Goal: Check status: Check status

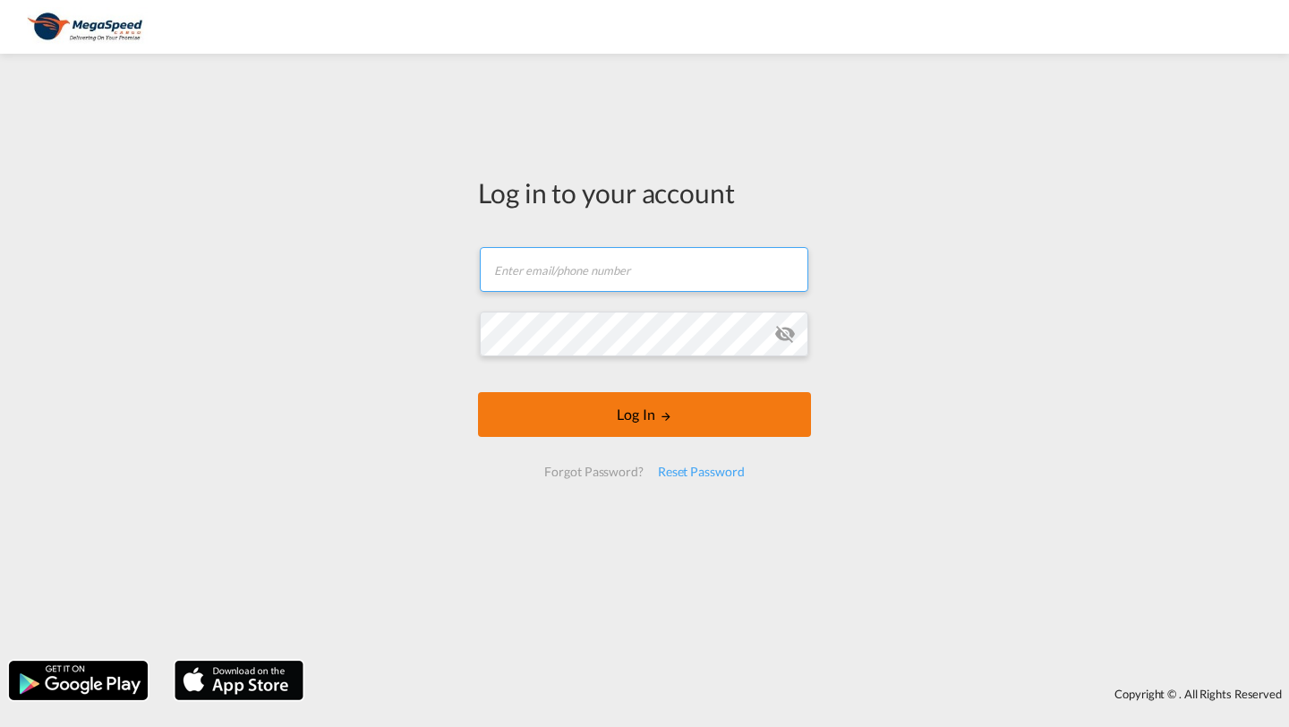
type input "[PERSON_NAME][EMAIL_ADDRESS][DOMAIN_NAME]"
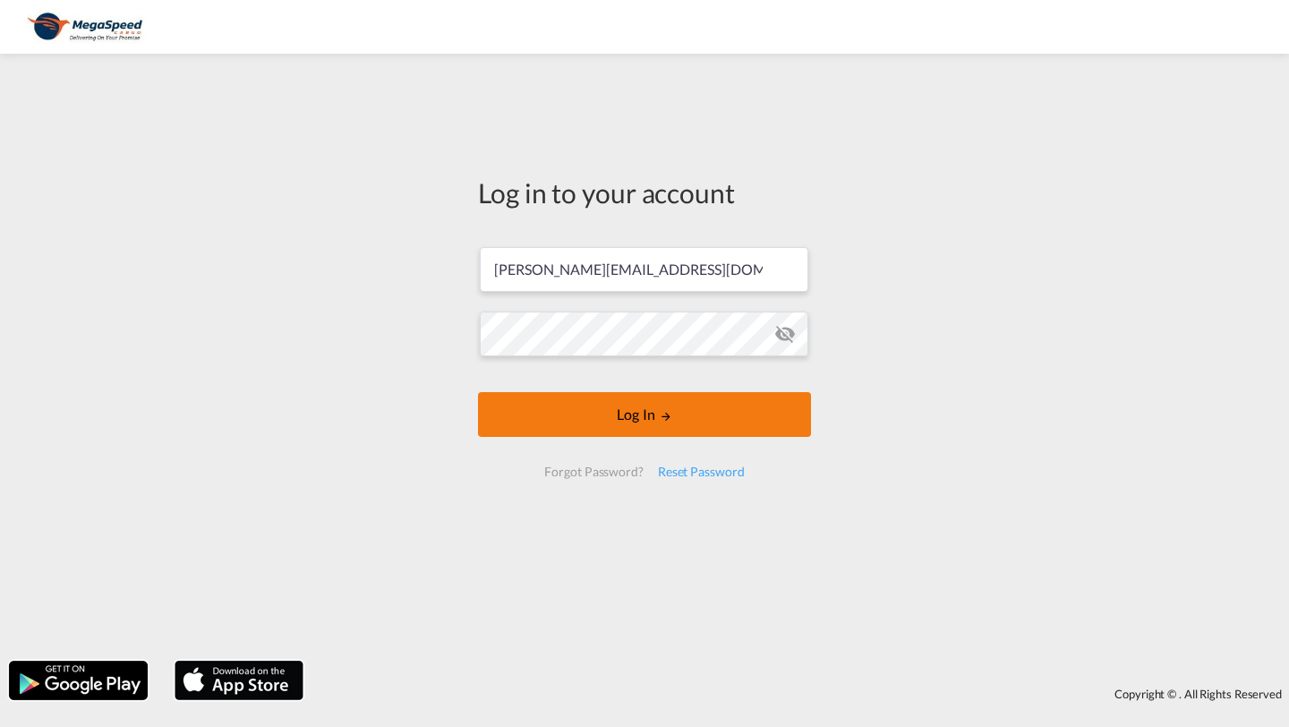
click at [678, 414] on button "Log In" at bounding box center [644, 414] width 333 height 45
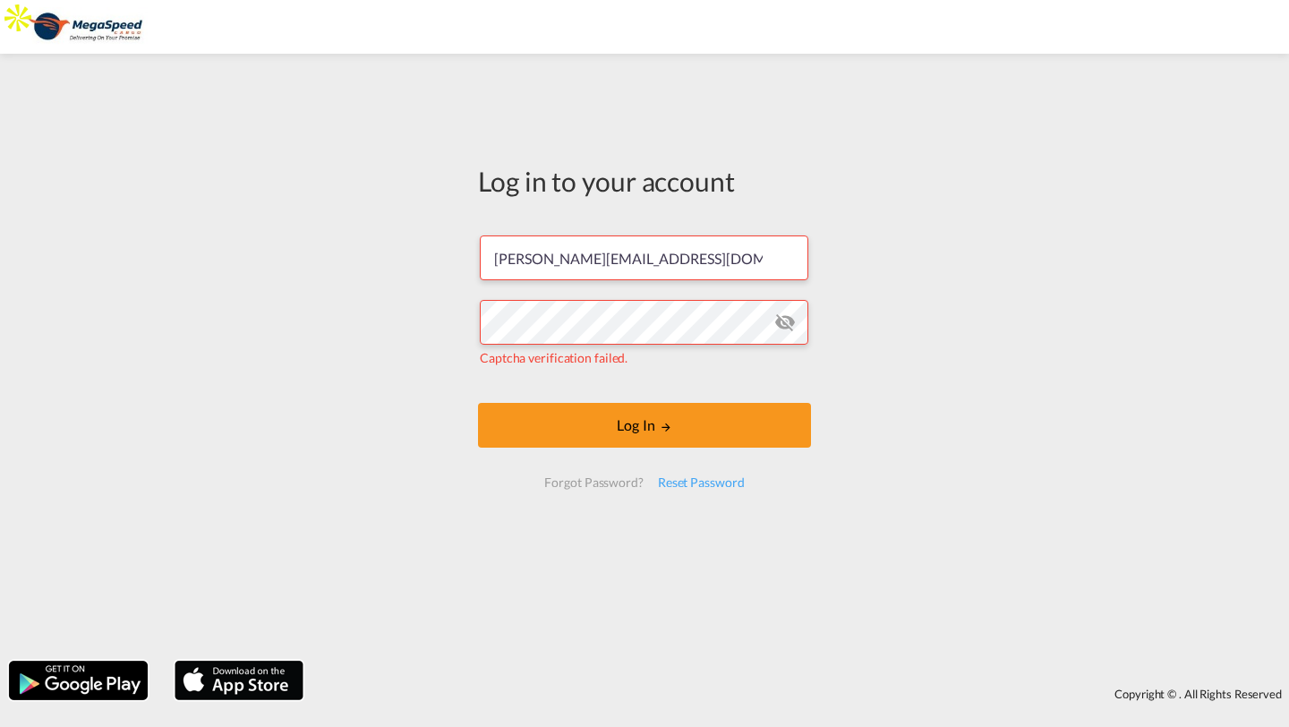
click at [337, 332] on div "Log in to your account [PERSON_NAME][EMAIL_ADDRESS][DOMAIN_NAME] Captcha verifi…" at bounding box center [644, 357] width 1289 height 589
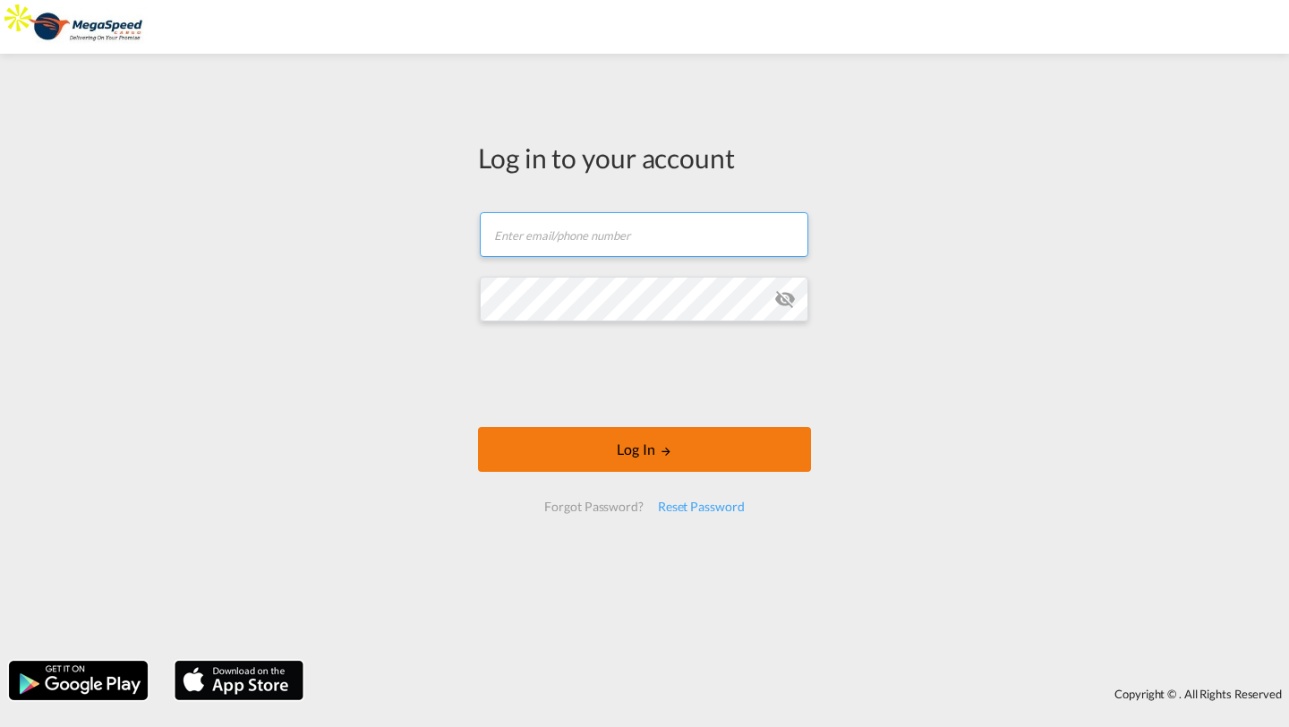
type input "[PERSON_NAME][EMAIL_ADDRESS][DOMAIN_NAME]"
click at [652, 448] on button "Log In" at bounding box center [644, 449] width 333 height 45
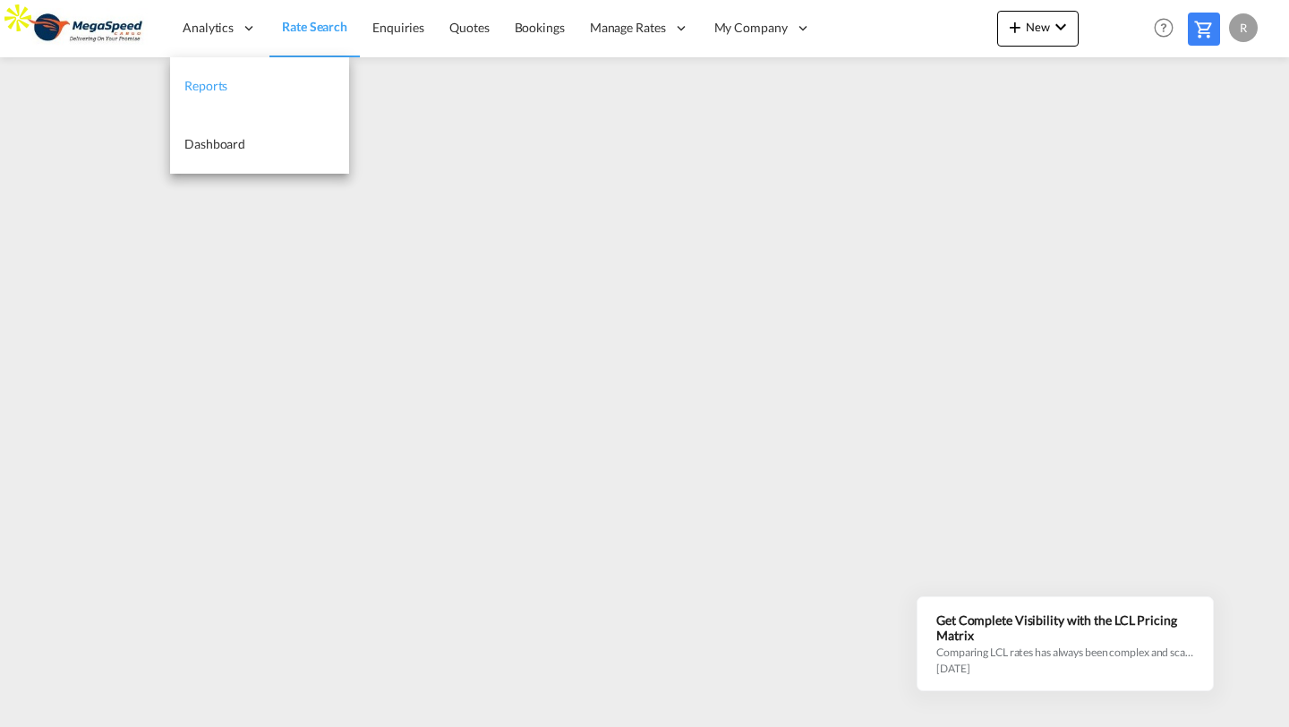
click at [211, 85] on span "Reports" at bounding box center [205, 85] width 43 height 15
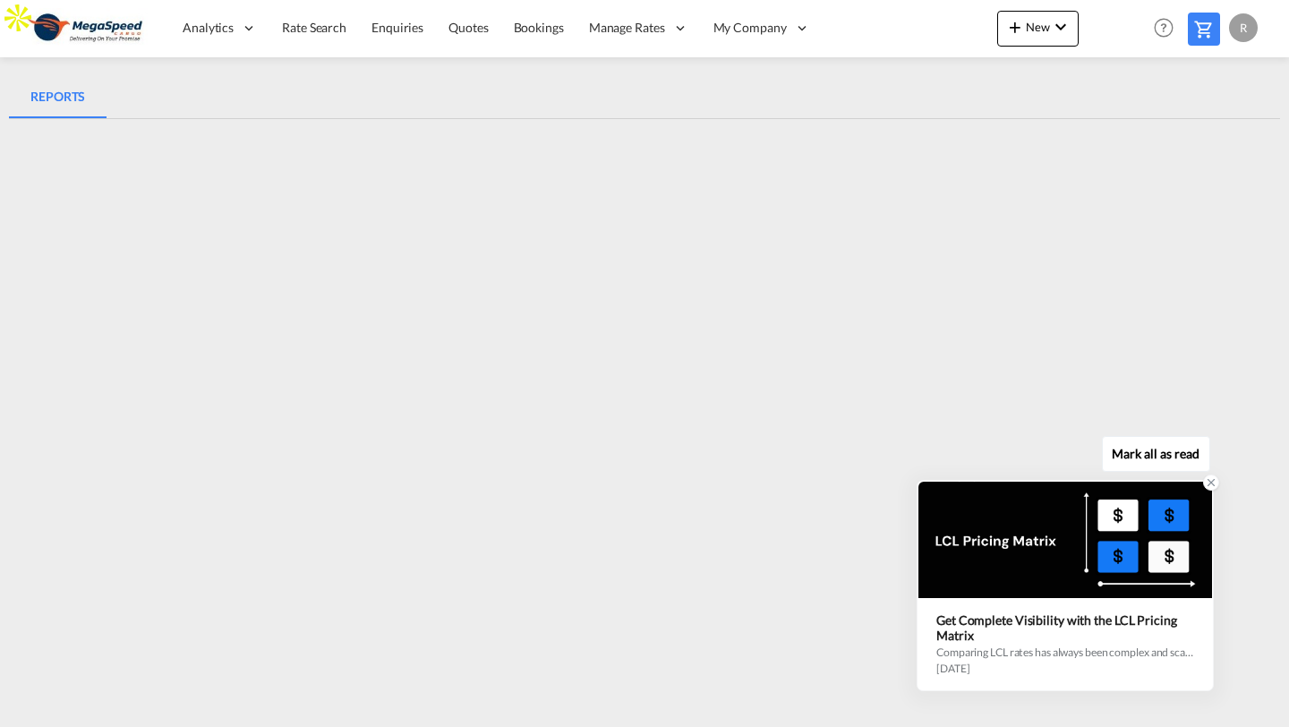
click at [1214, 483] on icon at bounding box center [1211, 482] width 13 height 13
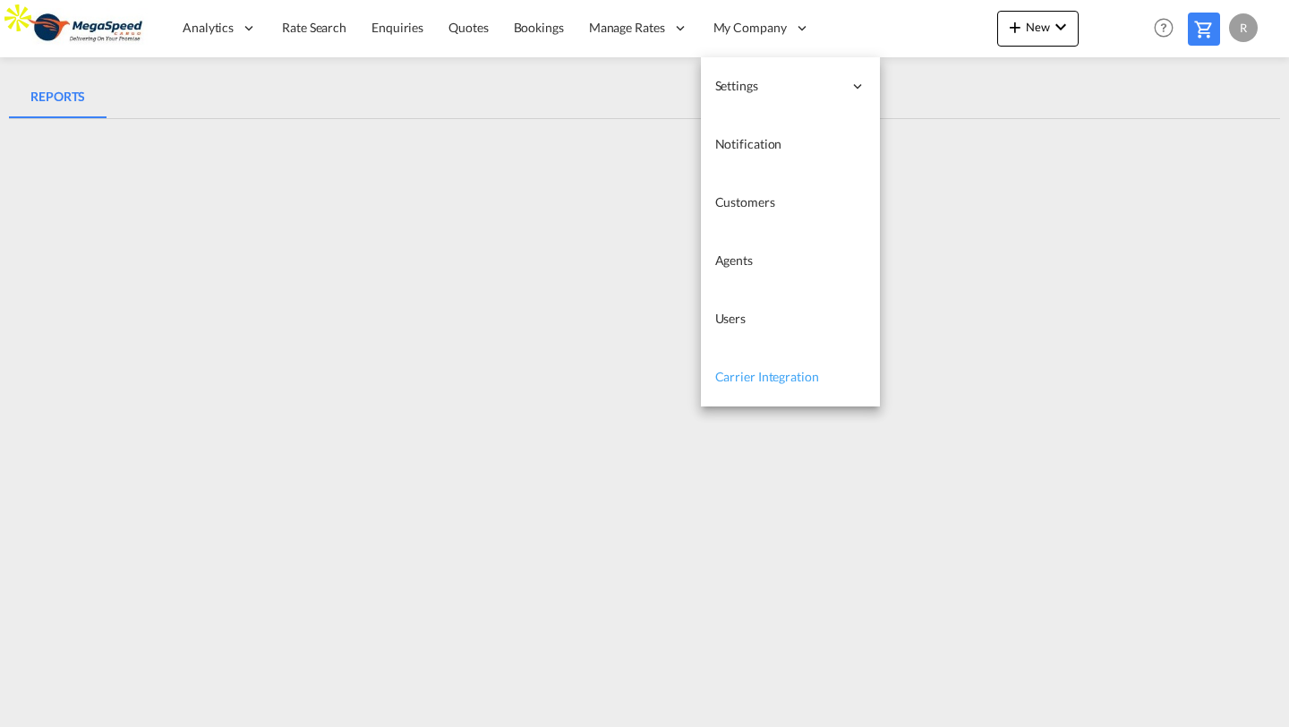
click at [737, 386] on link "Carrier Integration" at bounding box center [790, 377] width 179 height 58
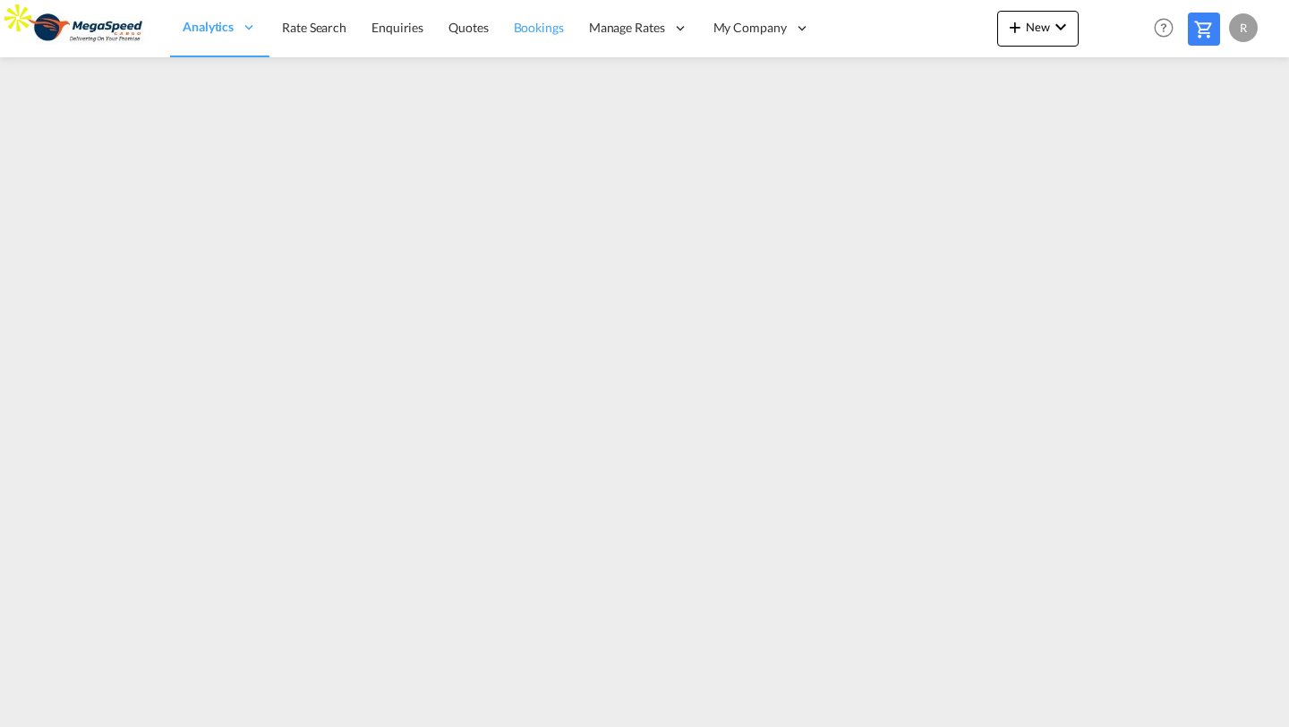
click at [546, 38] on link "Bookings" at bounding box center [538, 28] width 75 height 58
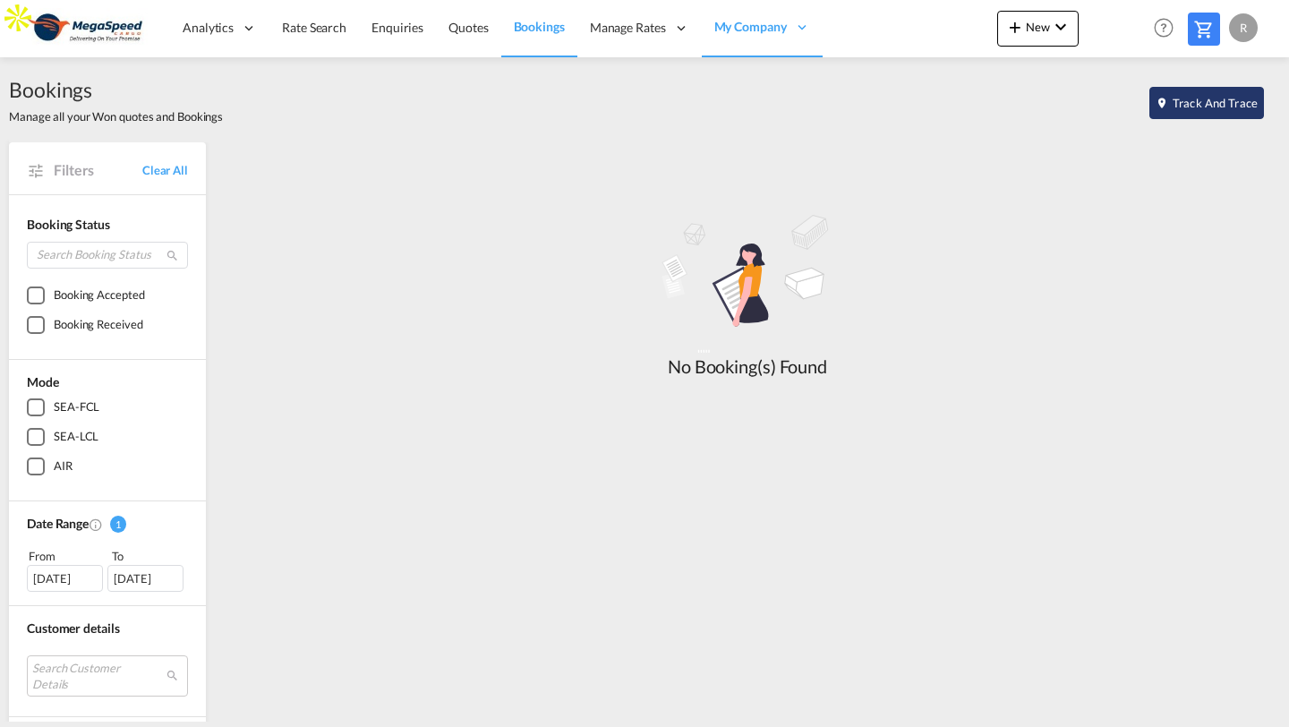
click at [1168, 98] on md-icon "icon-map-marker" at bounding box center [1161, 103] width 13 height 13
select select "10"
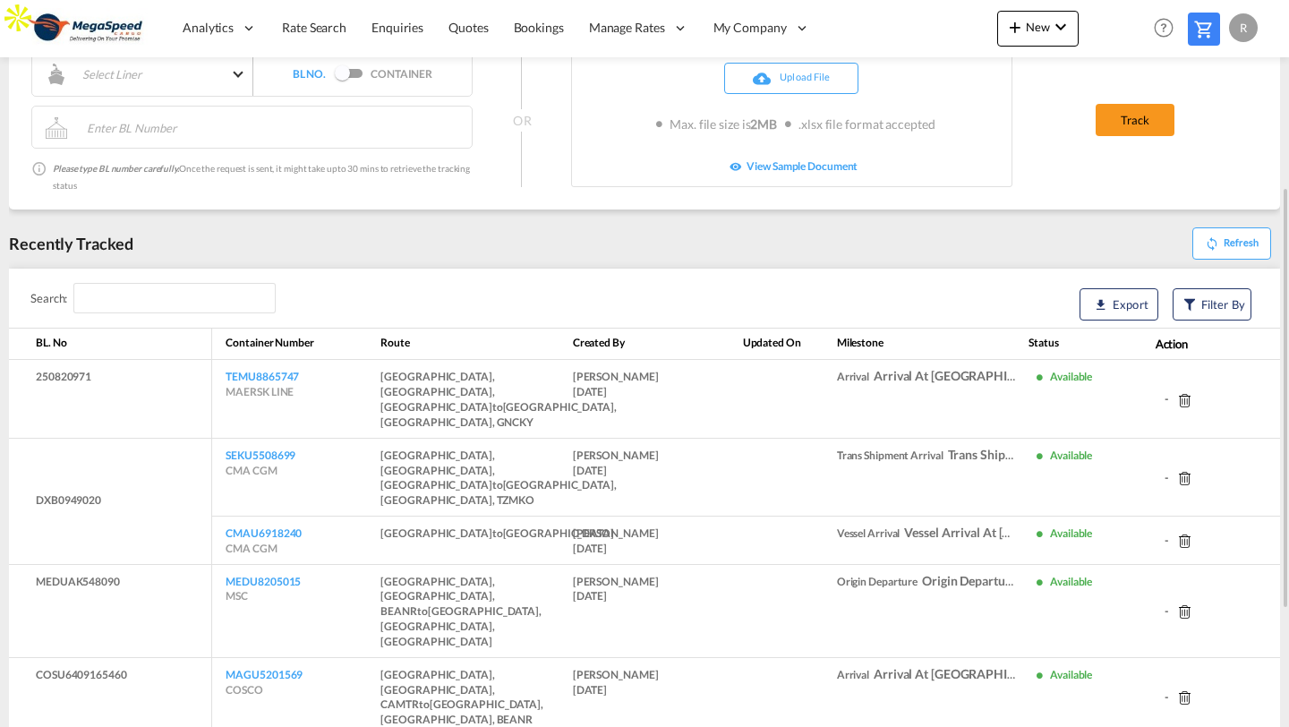
scroll to position [260, 0]
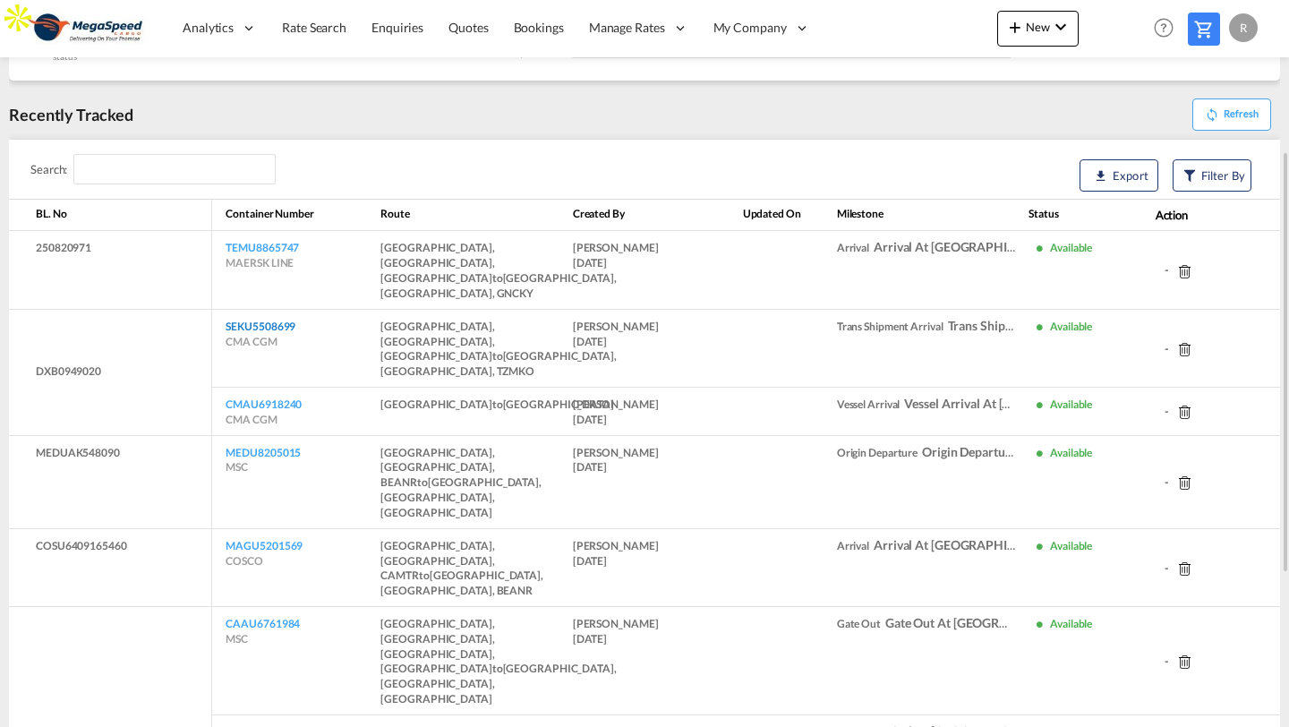
click at [268, 320] on link "SEKU5508699" at bounding box center [261, 326] width 70 height 13
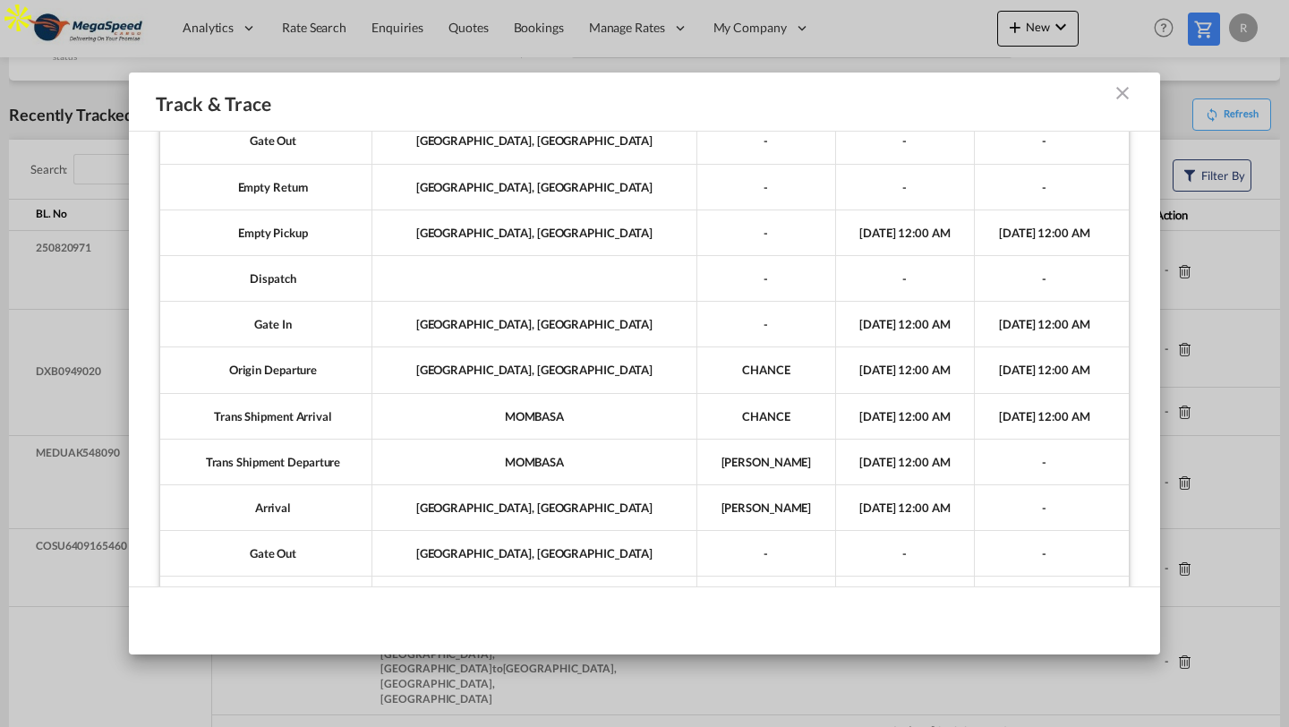
scroll to position [575, 0]
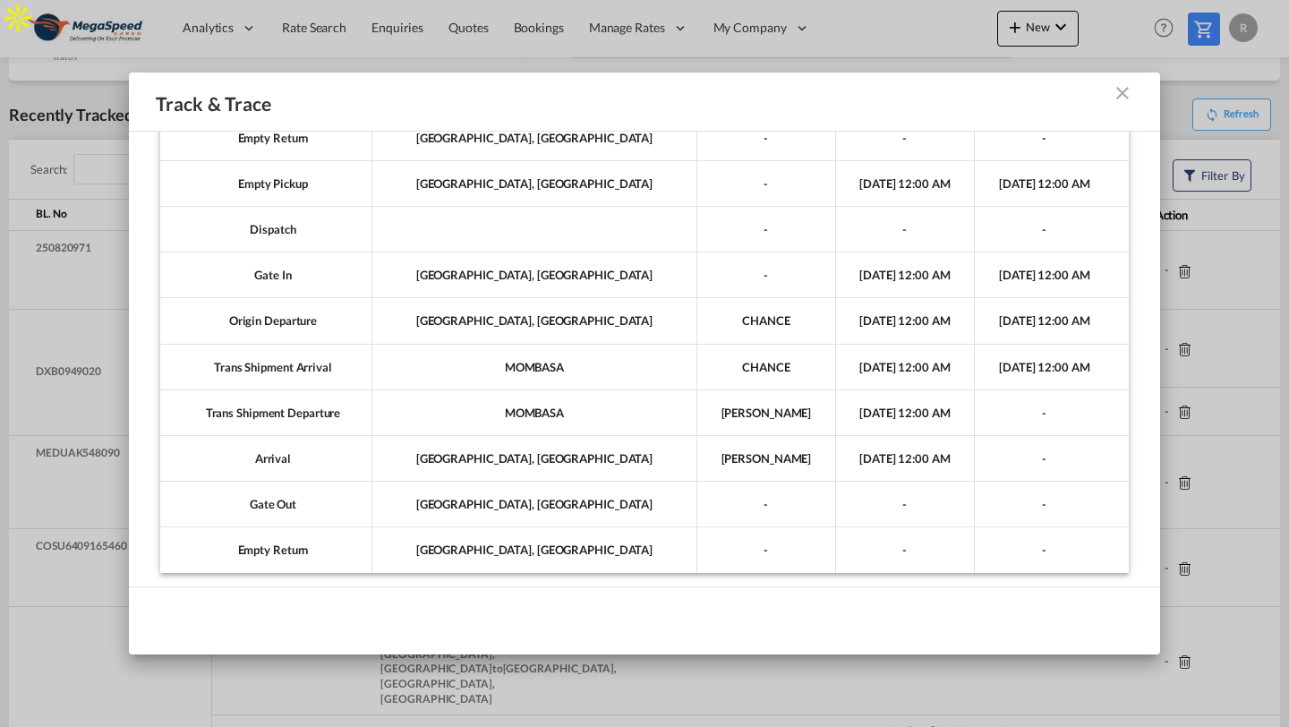
click at [1129, 98] on md-icon "icon-close m-10 fg-AAA8AD cursor" at bounding box center [1122, 92] width 21 height 21
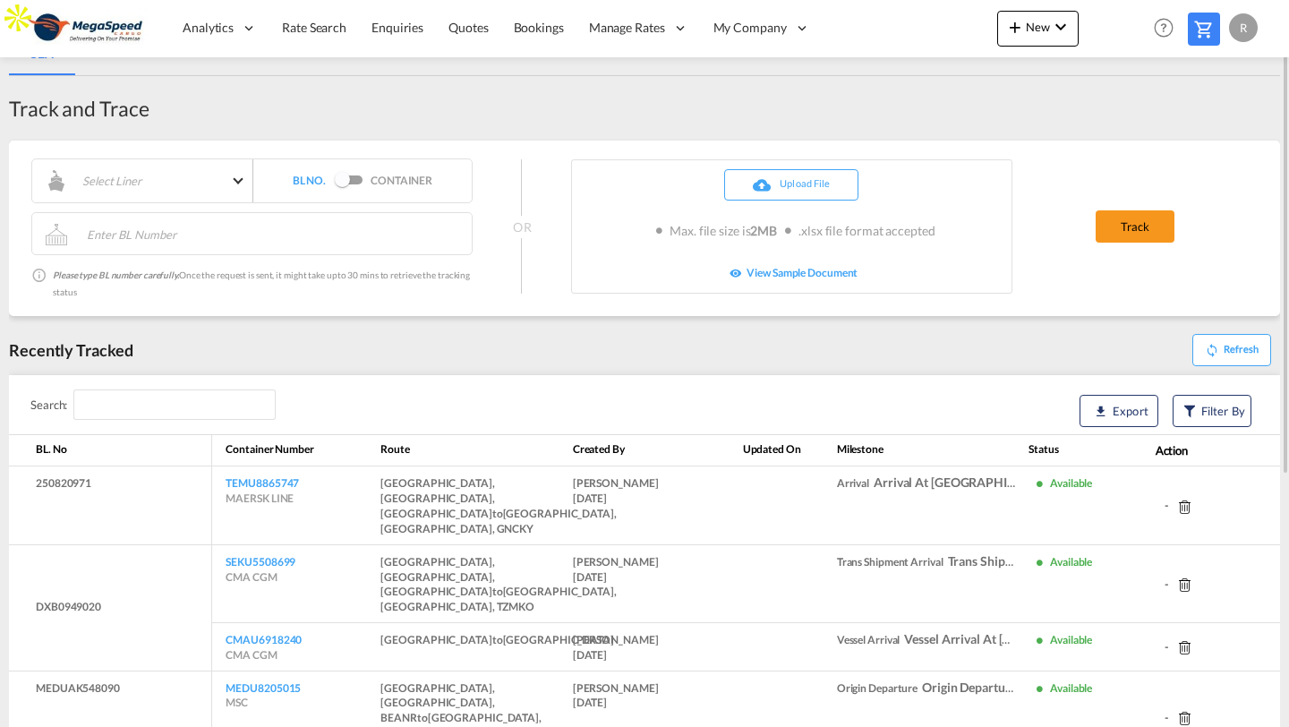
scroll to position [53, 0]
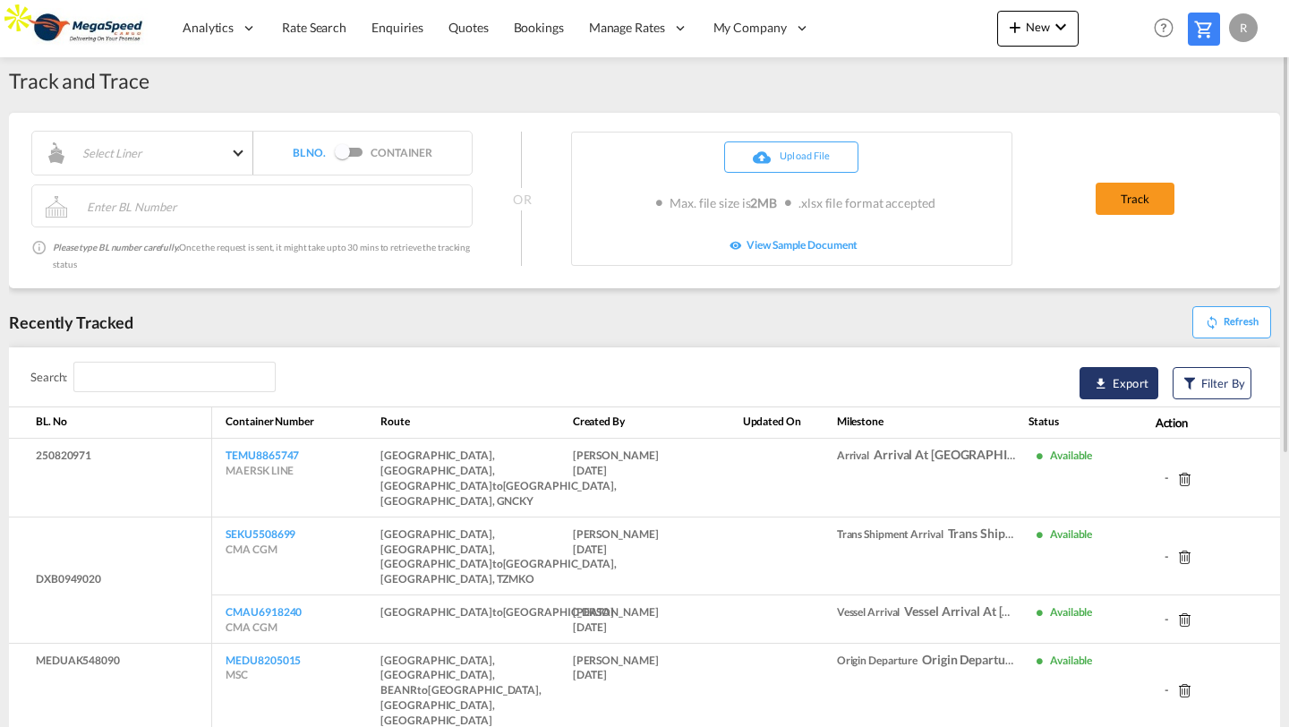
click at [1115, 371] on button "Export" at bounding box center [1118, 383] width 79 height 32
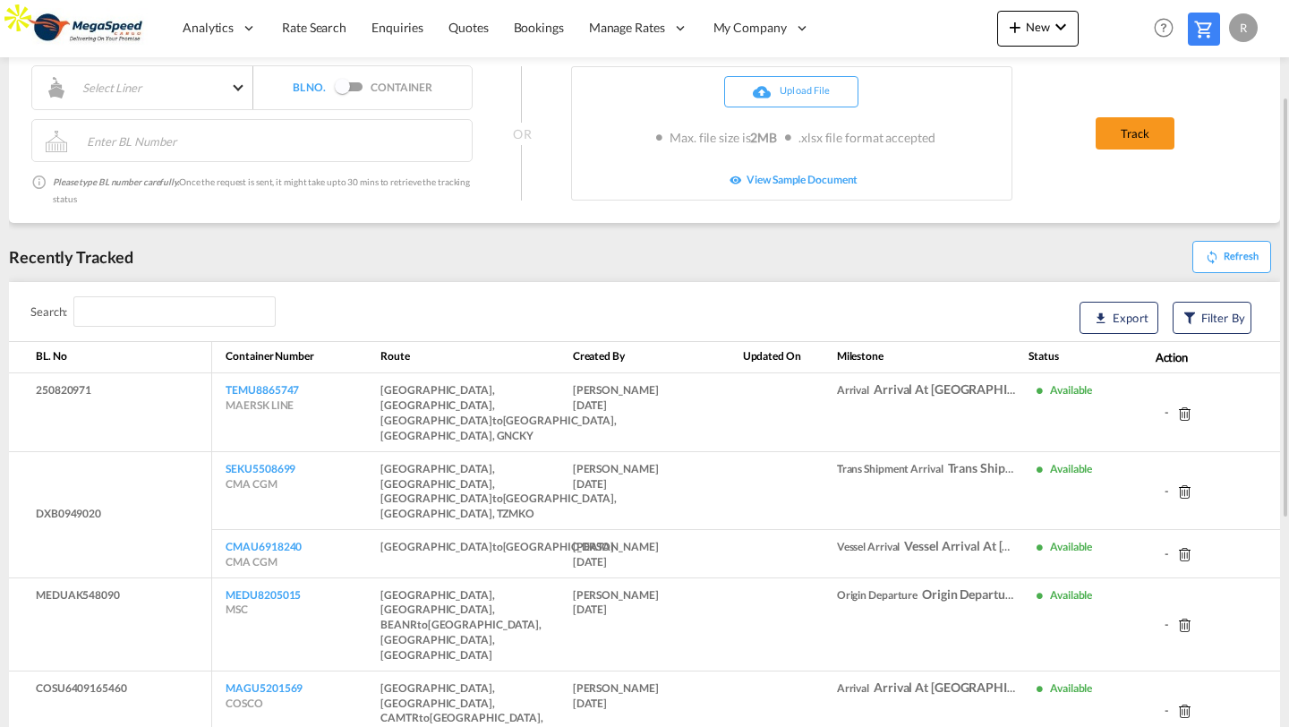
scroll to position [135, 0]
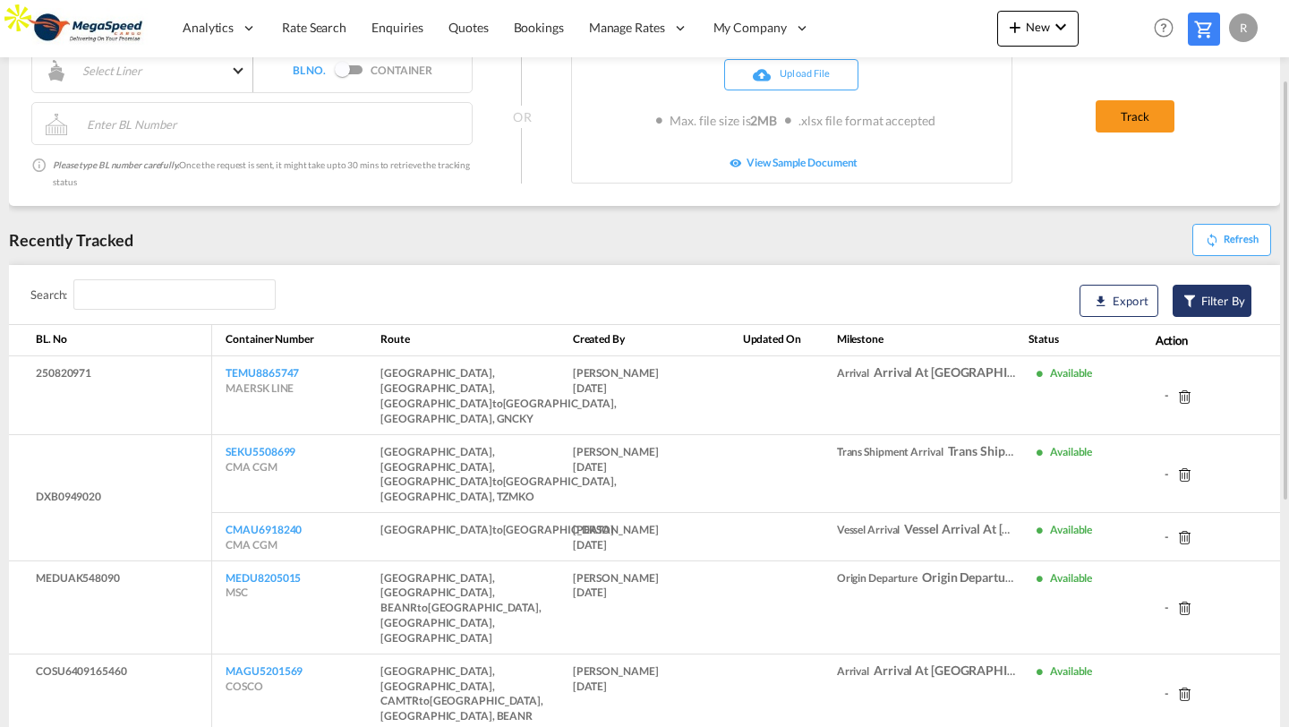
click at [1217, 299] on span "Filter By" at bounding box center [1223, 301] width 44 height 18
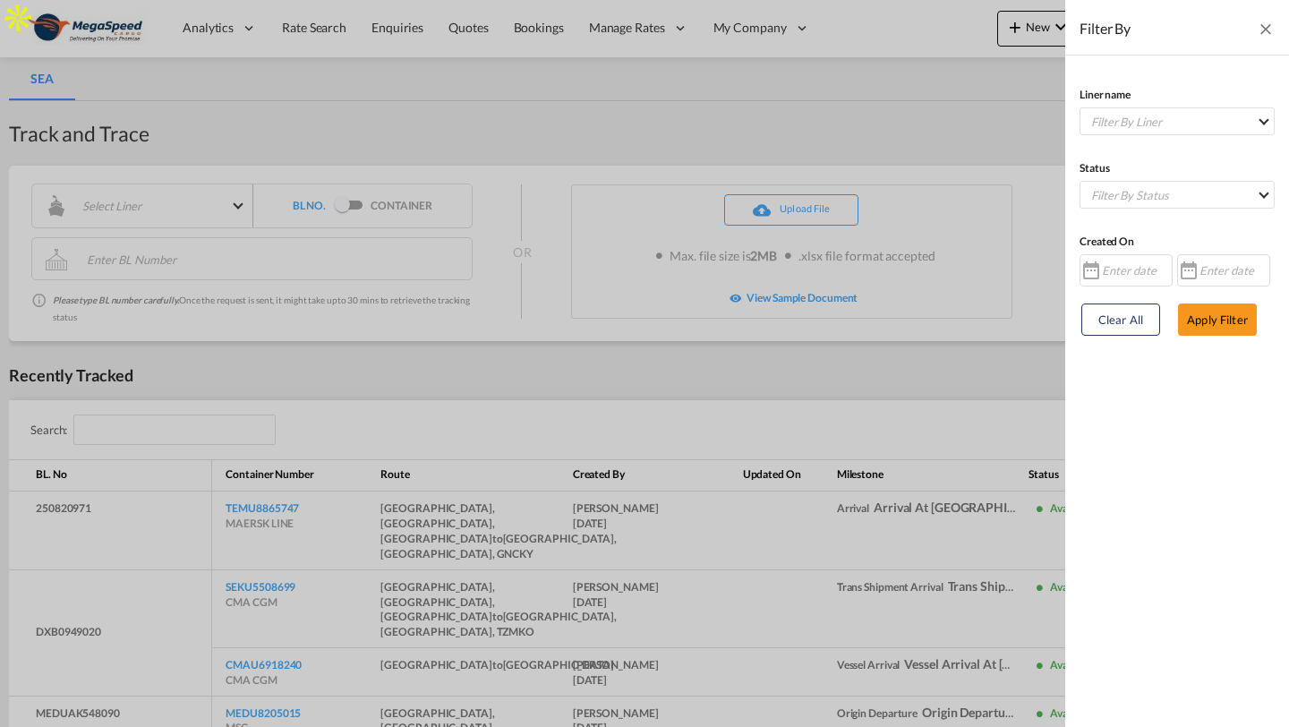
click at [1271, 26] on md-icon "icon-close" at bounding box center [1266, 29] width 18 height 18
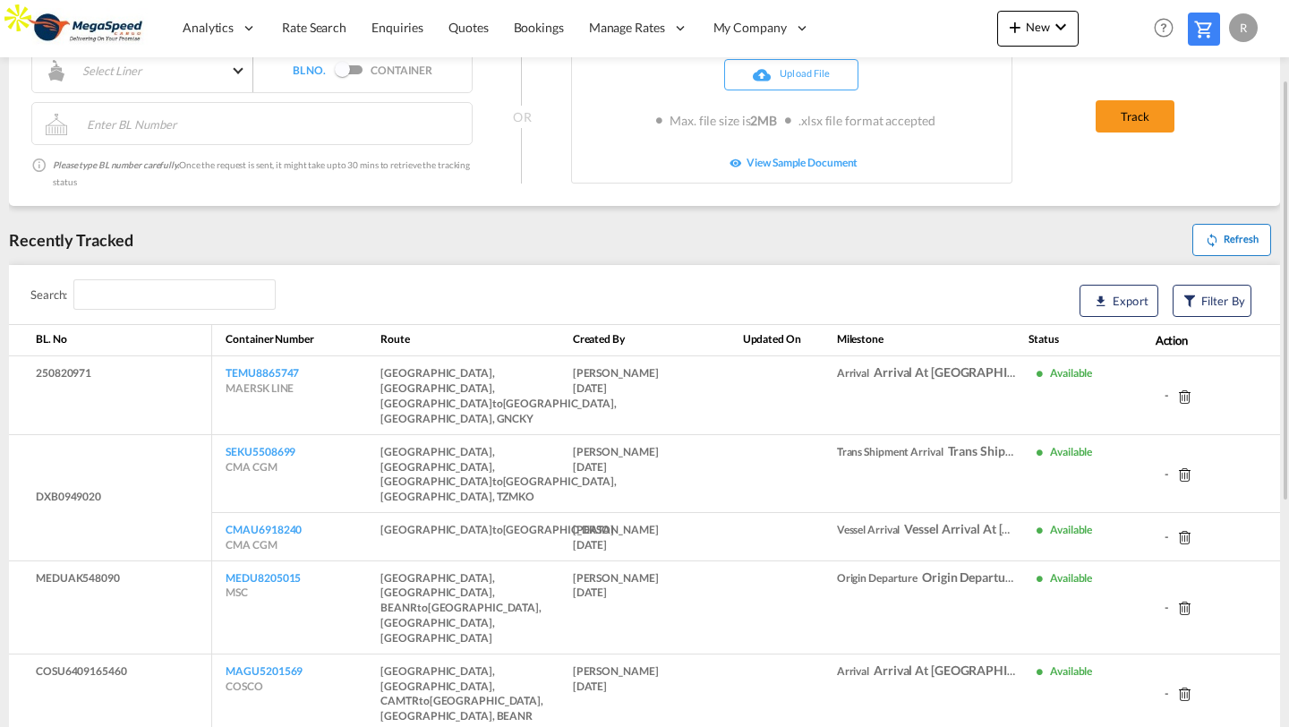
click at [1240, 229] on button "Refresh" at bounding box center [1231, 240] width 79 height 32
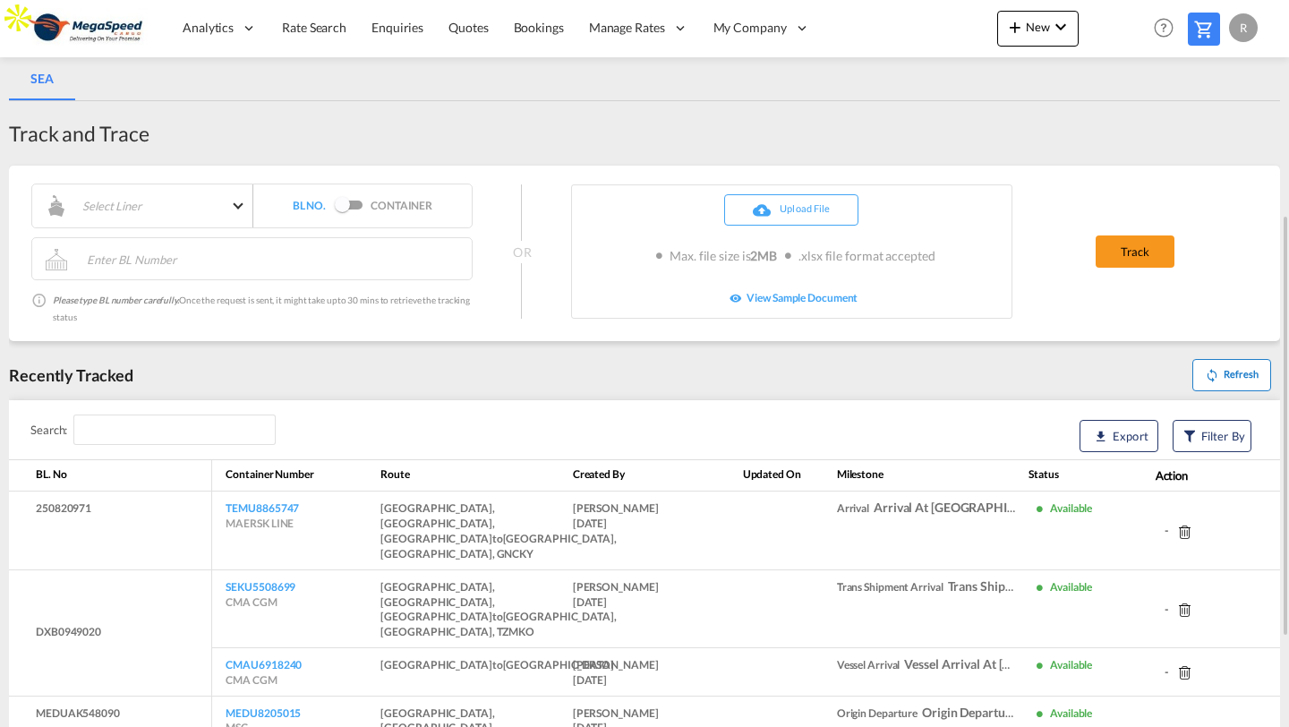
select select "10"
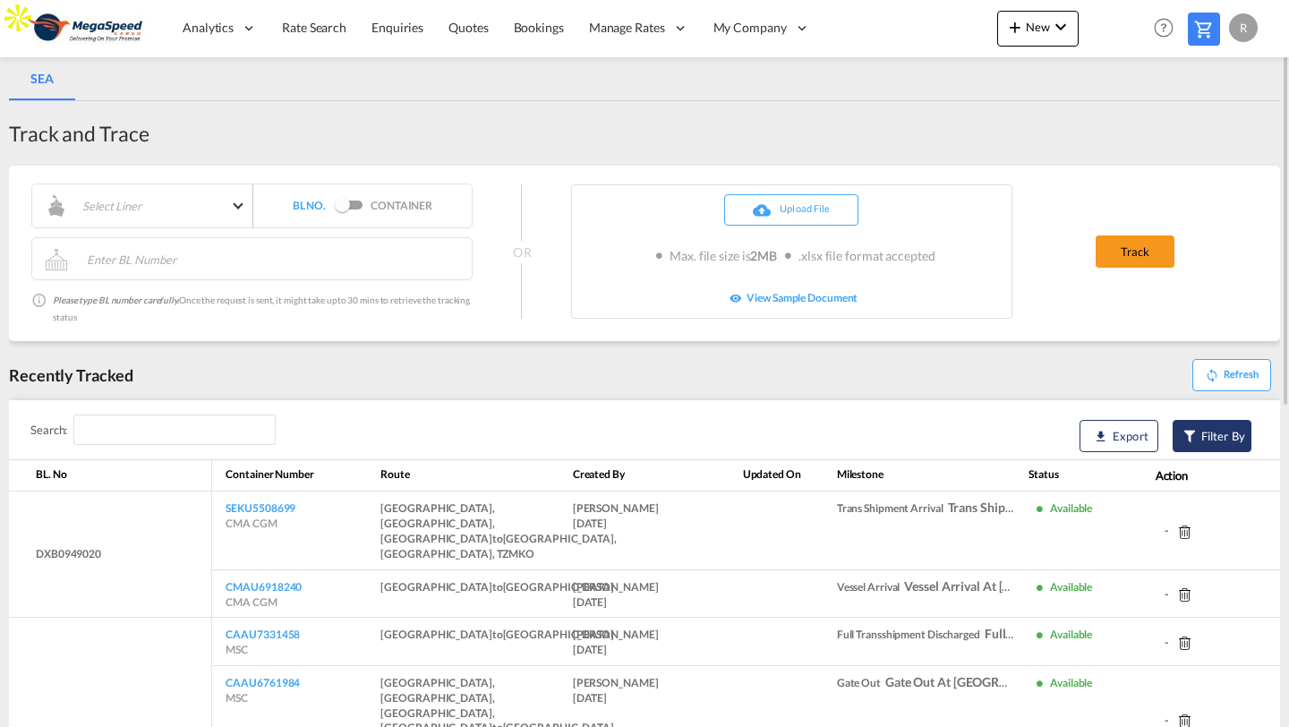
click at [1201, 430] on span "Filter By" at bounding box center [1223, 436] width 44 height 18
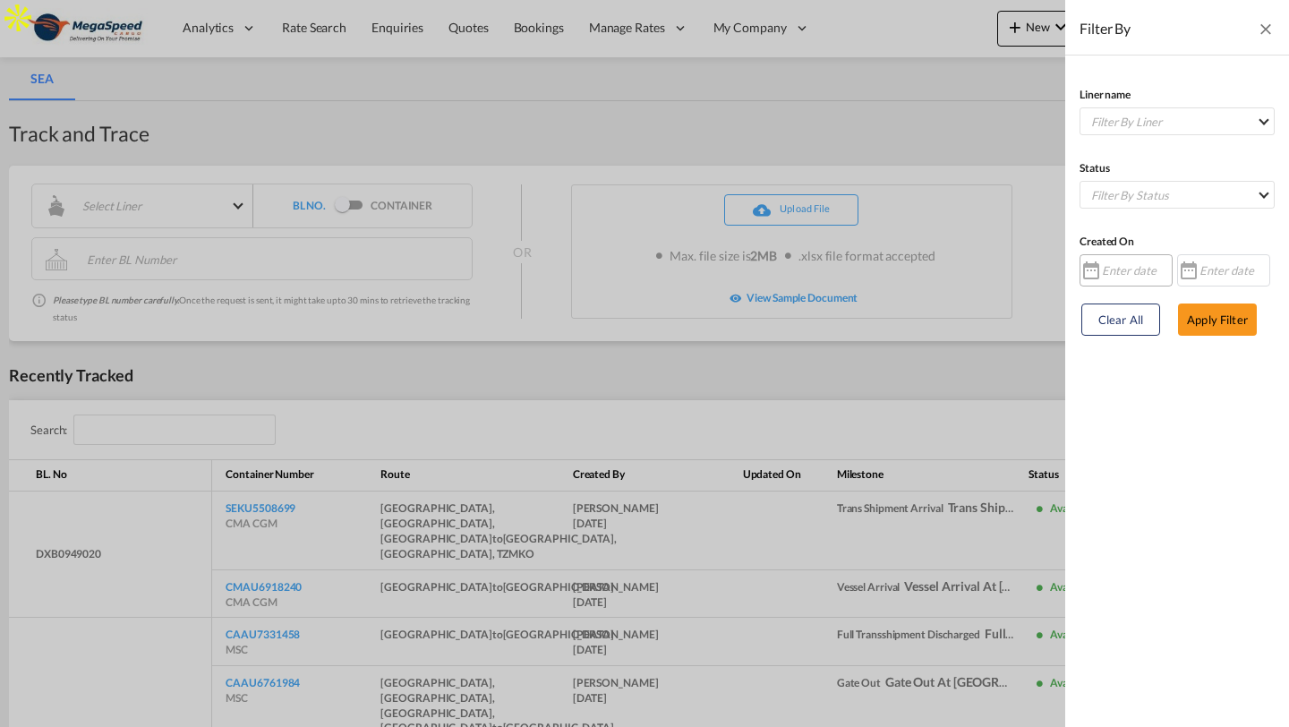
click at [1119, 282] on input at bounding box center [1138, 270] width 72 height 29
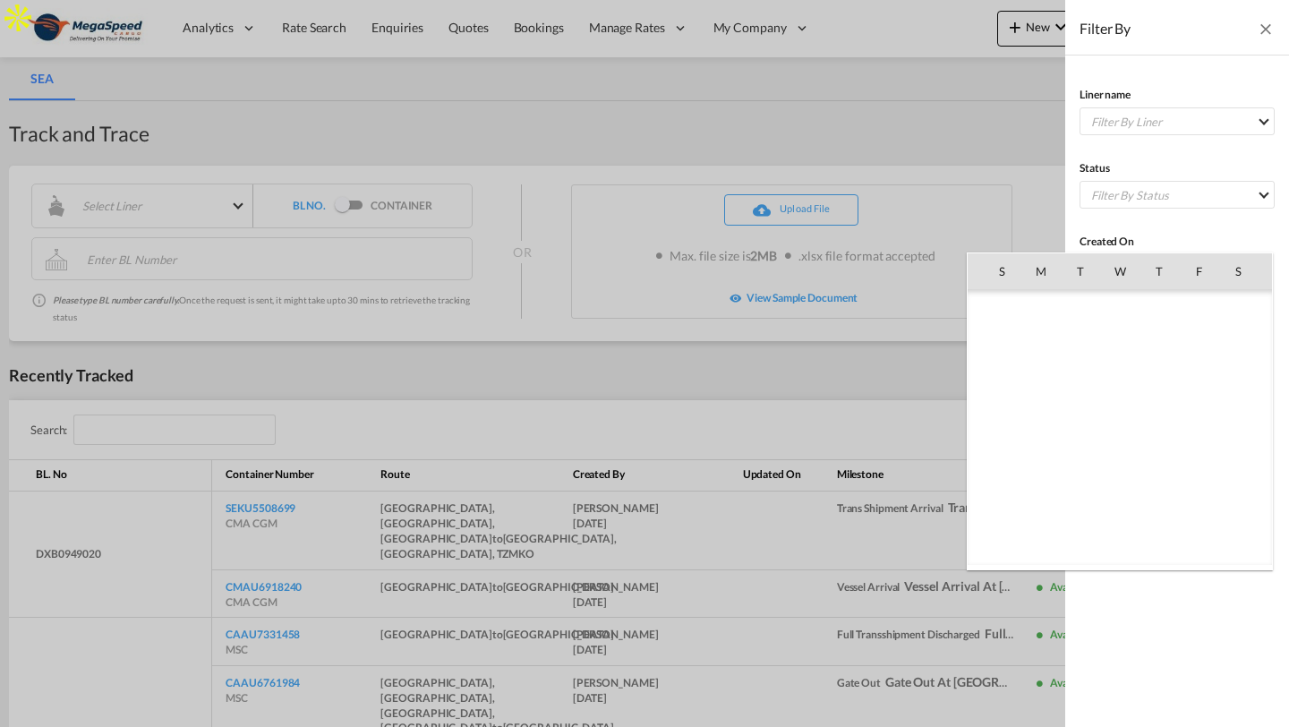
scroll to position [414591, 0]
click at [1014, 309] on span "Sep 2025" at bounding box center [1008, 310] width 38 height 15
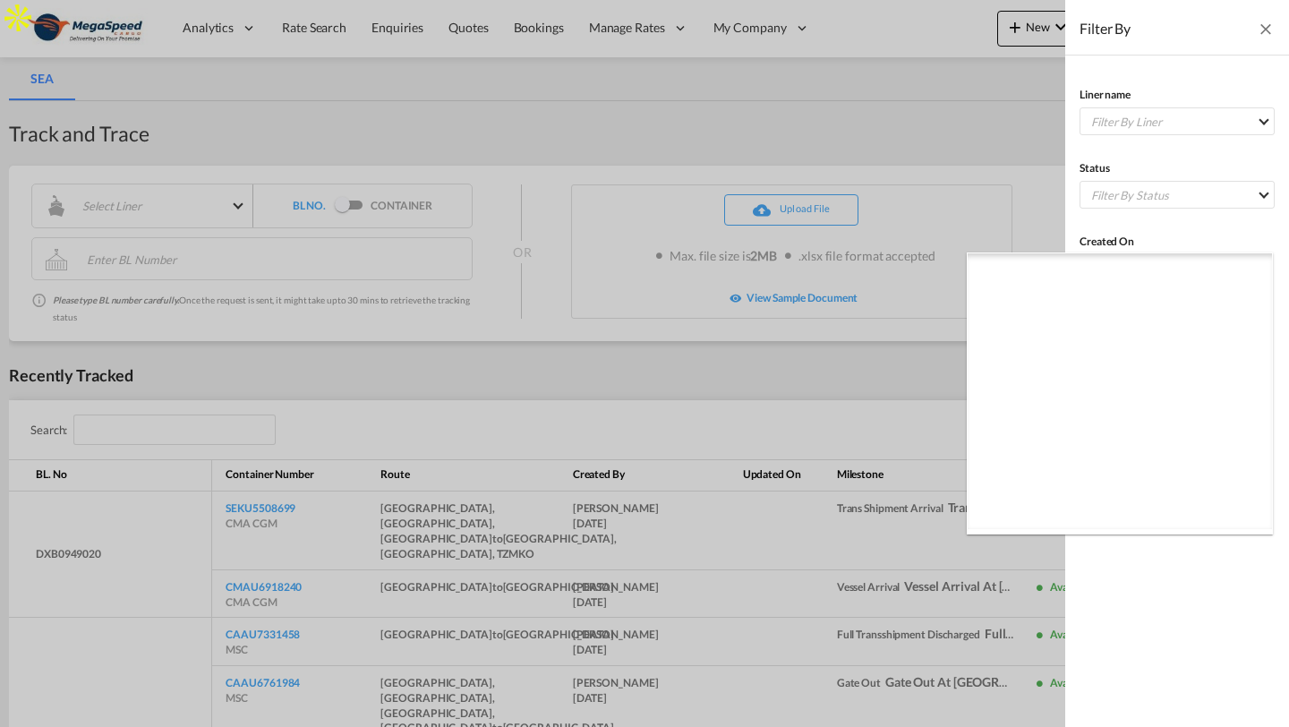
scroll to position [11224, 0]
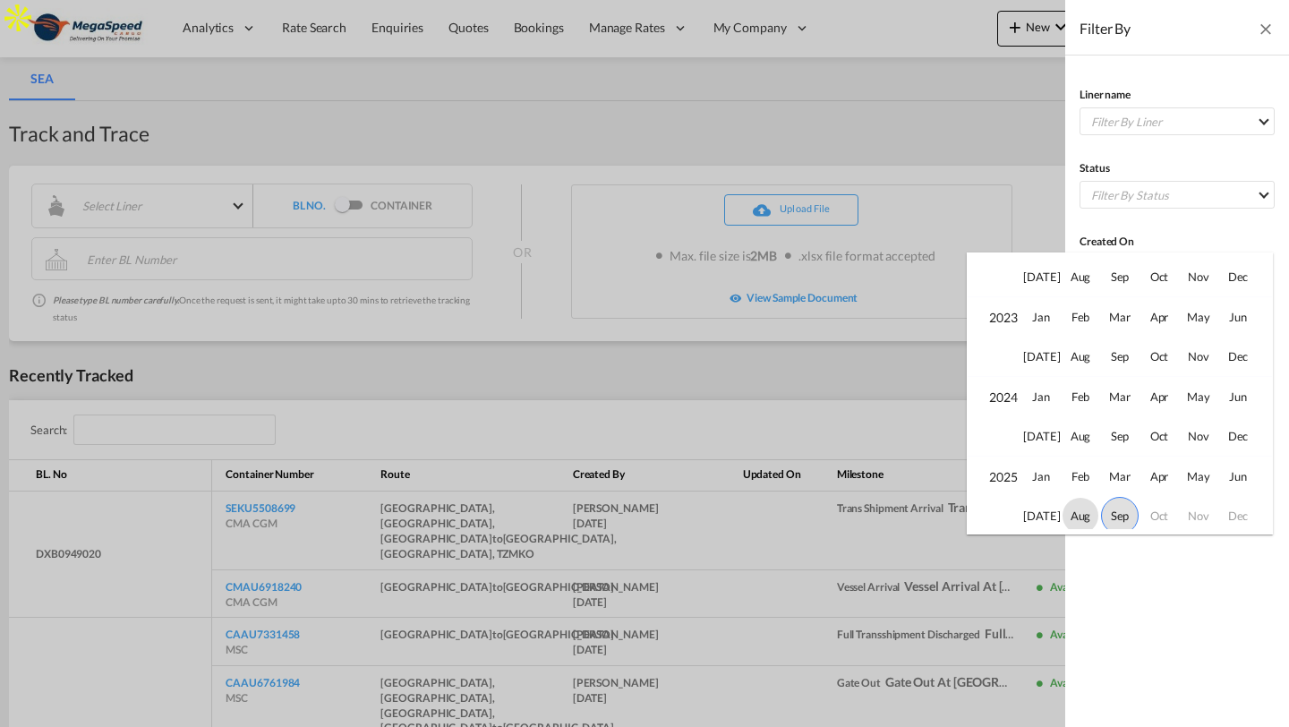
click at [1078, 517] on span "Aug" at bounding box center [1080, 516] width 36 height 36
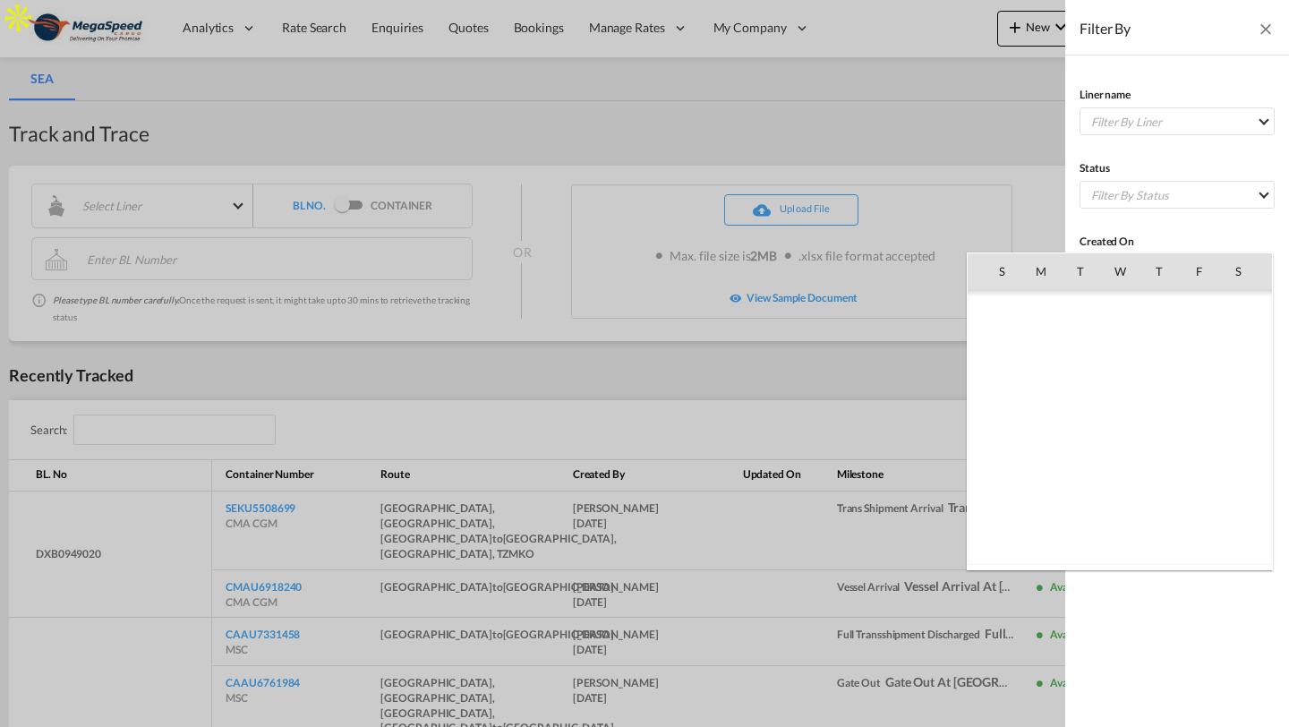
scroll to position [414354, 0]
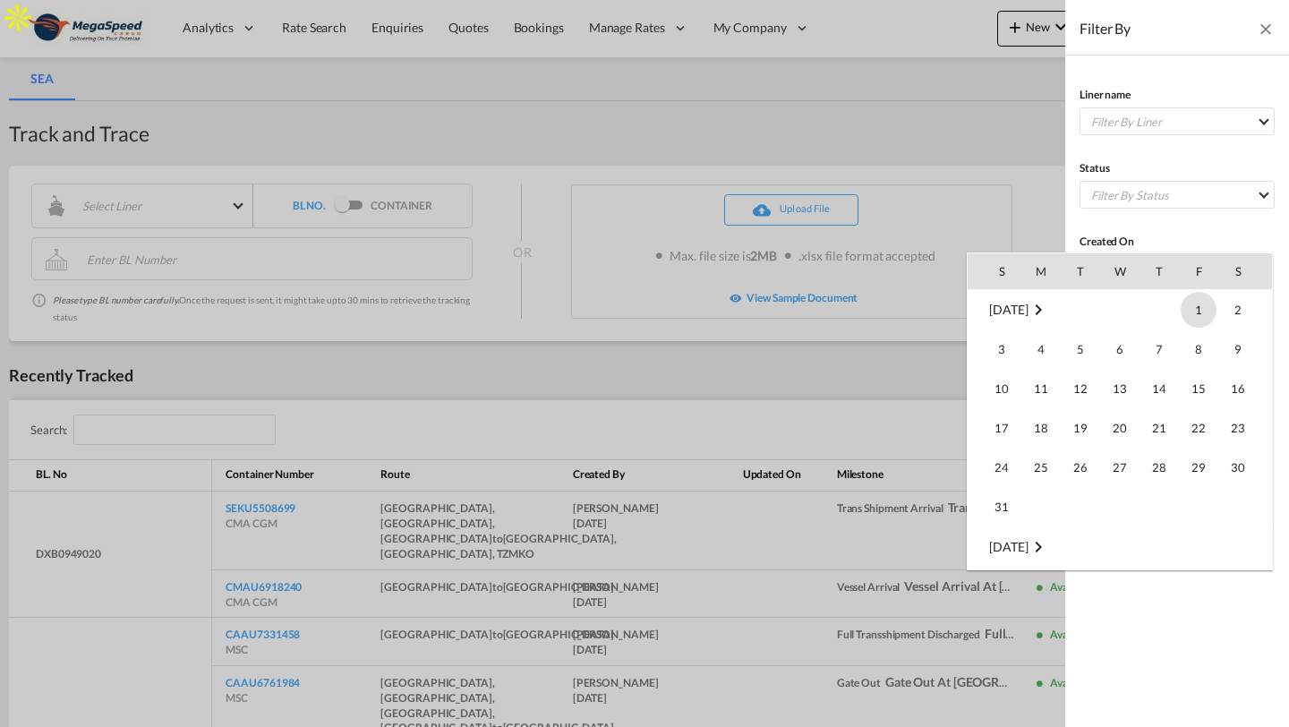
click at [1188, 311] on span "1" at bounding box center [1199, 310] width 36 height 36
type input "01 Aug 2025"
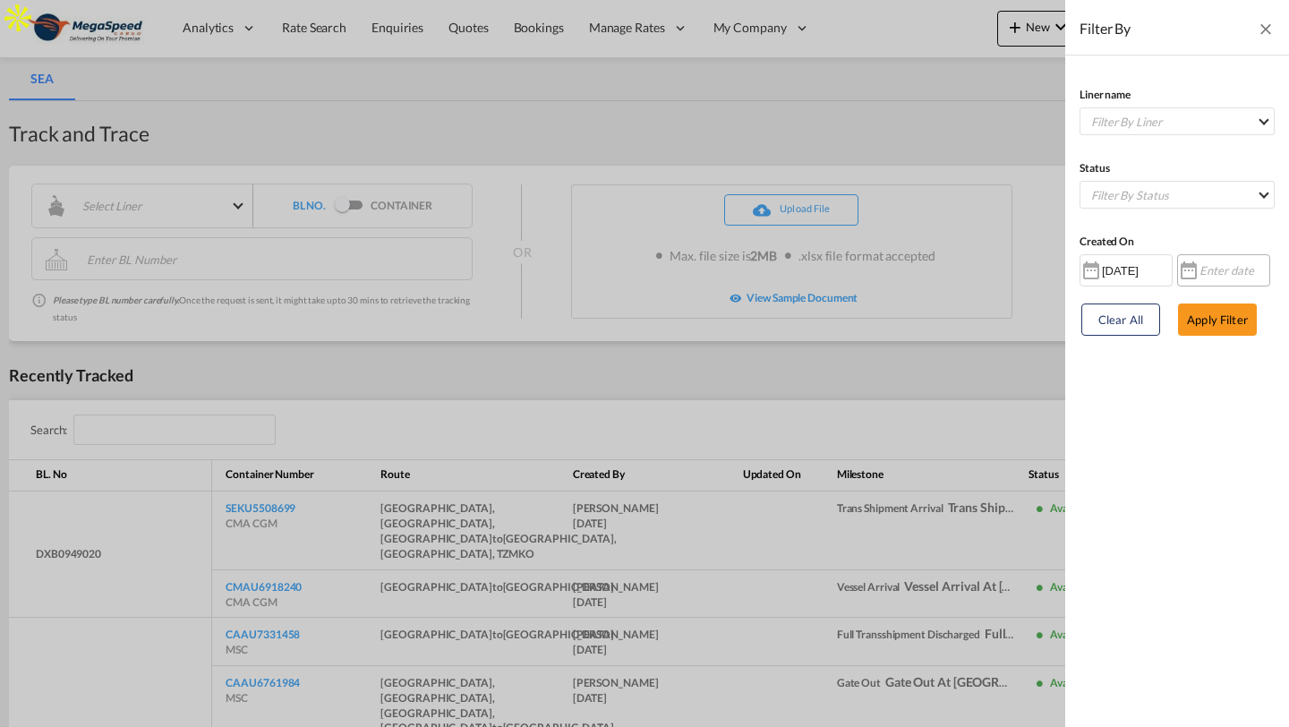
click at [1206, 277] on input at bounding box center [1235, 270] width 72 height 29
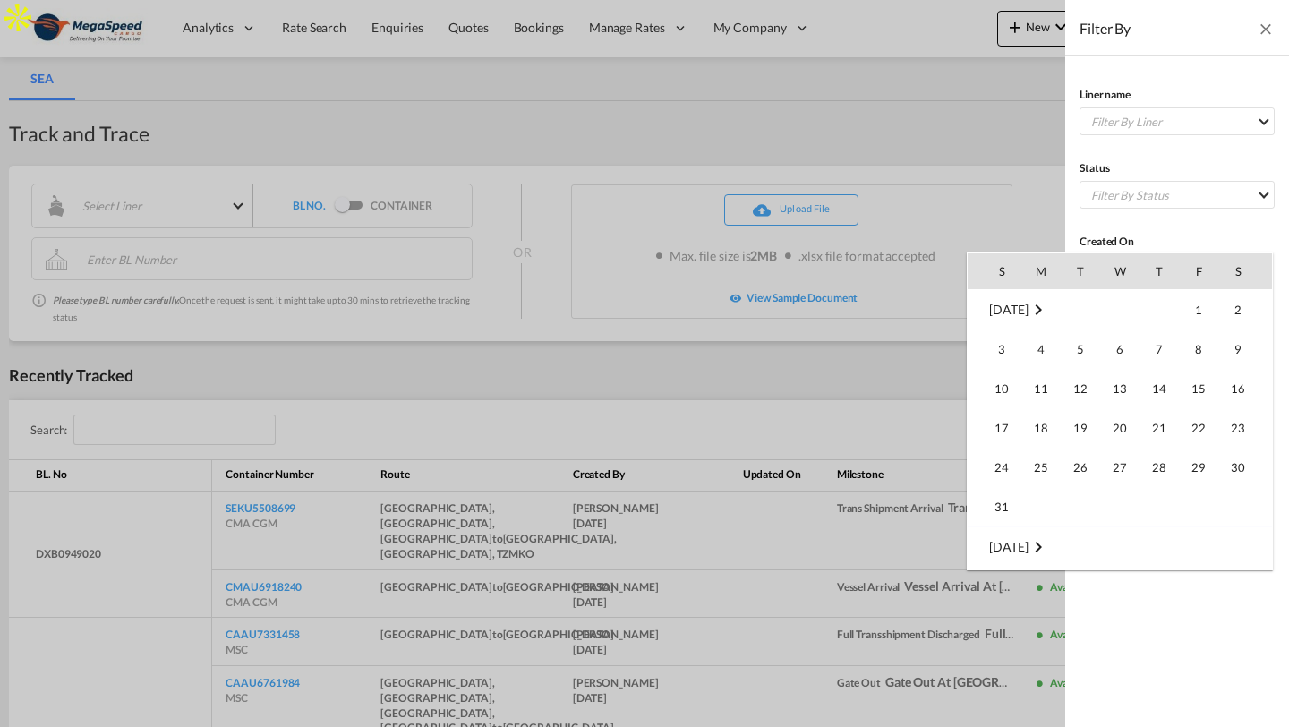
scroll to position [237, 0]
click at [1083, 512] on td "30" at bounding box center [1080, 507] width 39 height 40
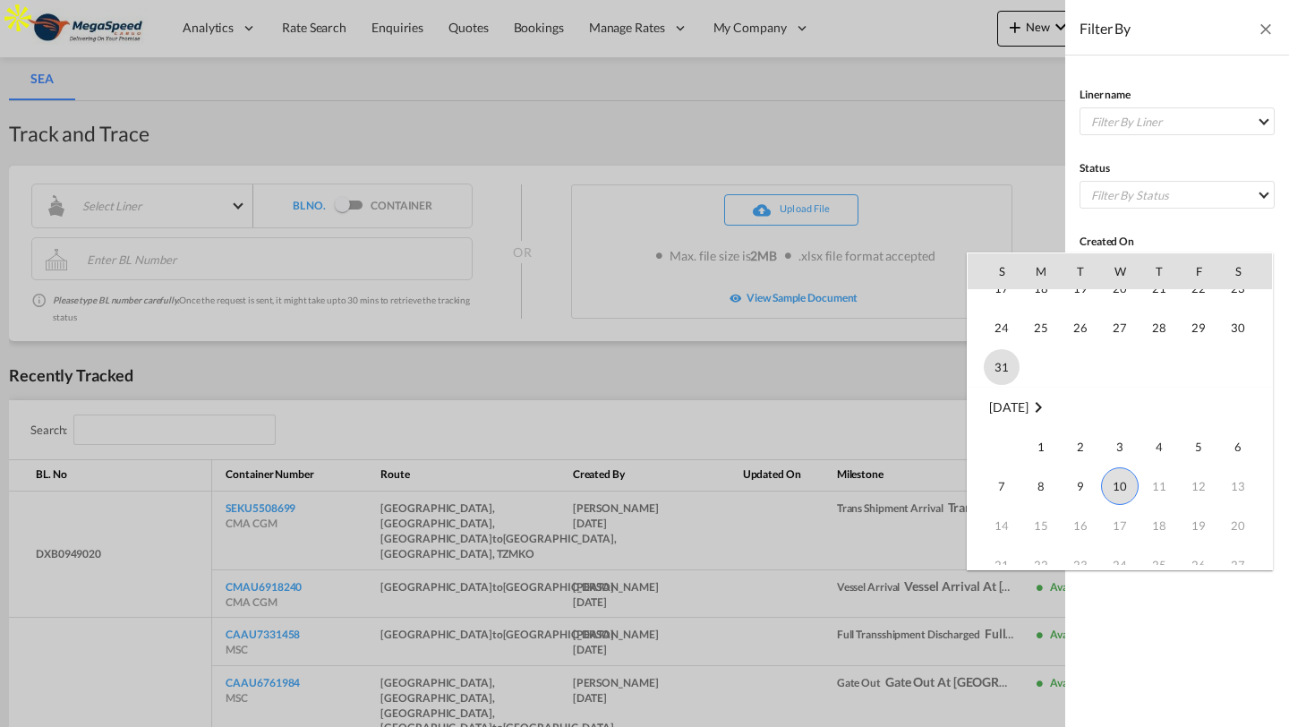
click at [999, 354] on span "31" at bounding box center [1002, 367] width 36 height 36
type input "31 Aug 2025"
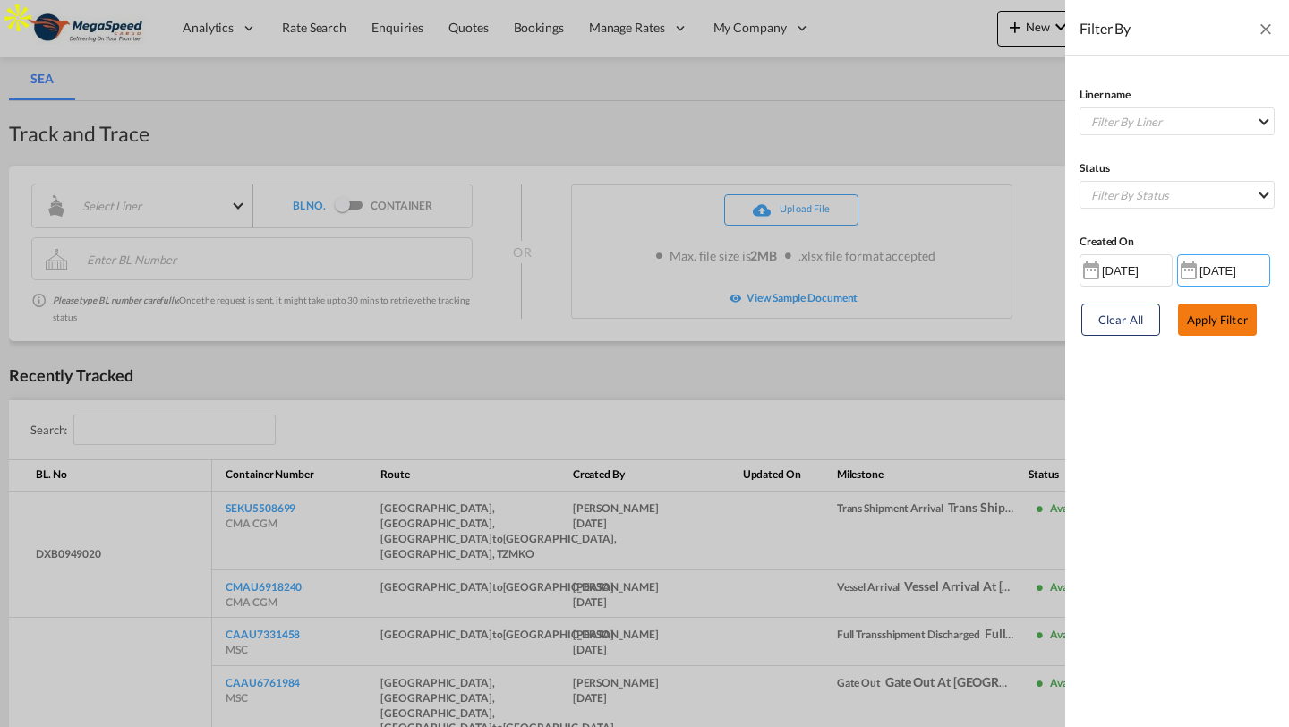
click at [1202, 320] on button "Apply Filter" at bounding box center [1217, 319] width 79 height 32
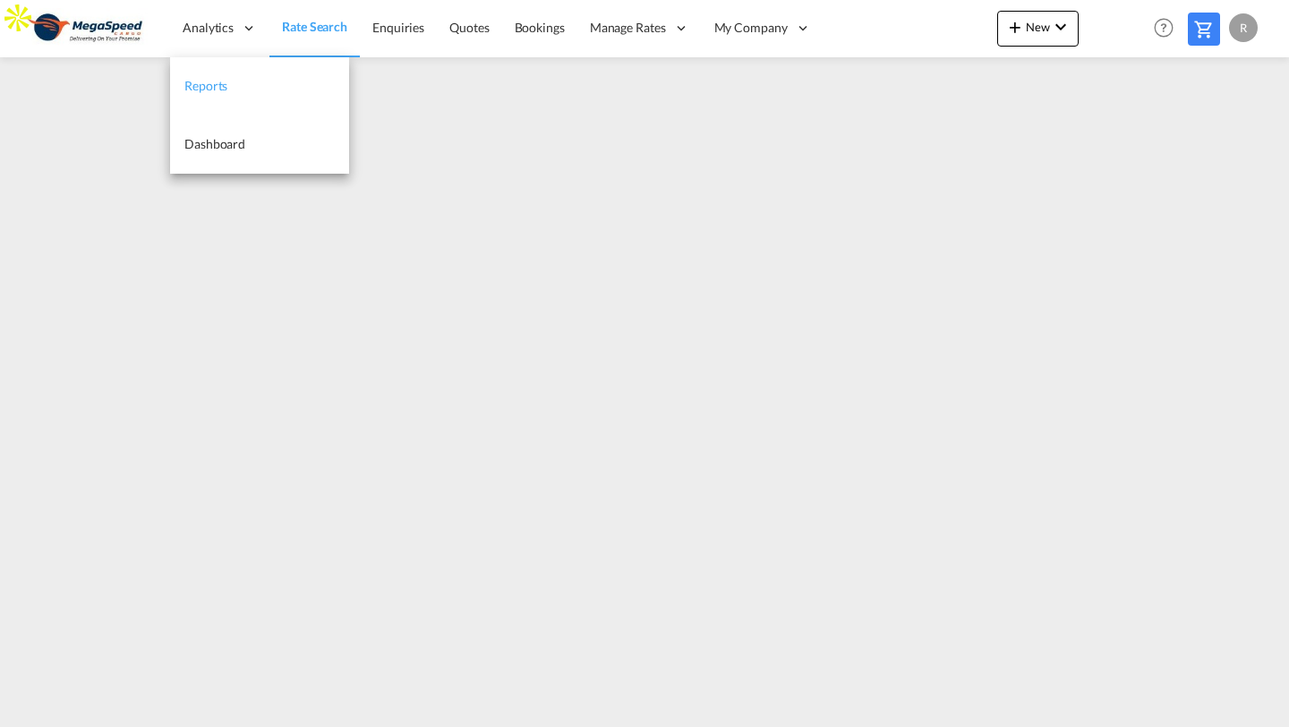
click at [206, 78] on span "Reports" at bounding box center [205, 85] width 43 height 15
